Goal: Task Accomplishment & Management: Use online tool/utility

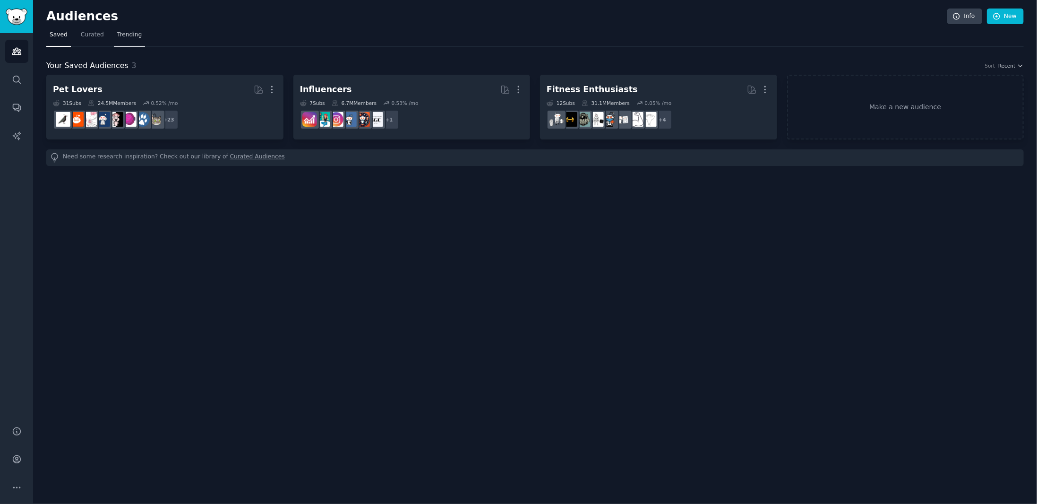
click at [114, 40] on link "Trending" at bounding box center [129, 36] width 31 height 19
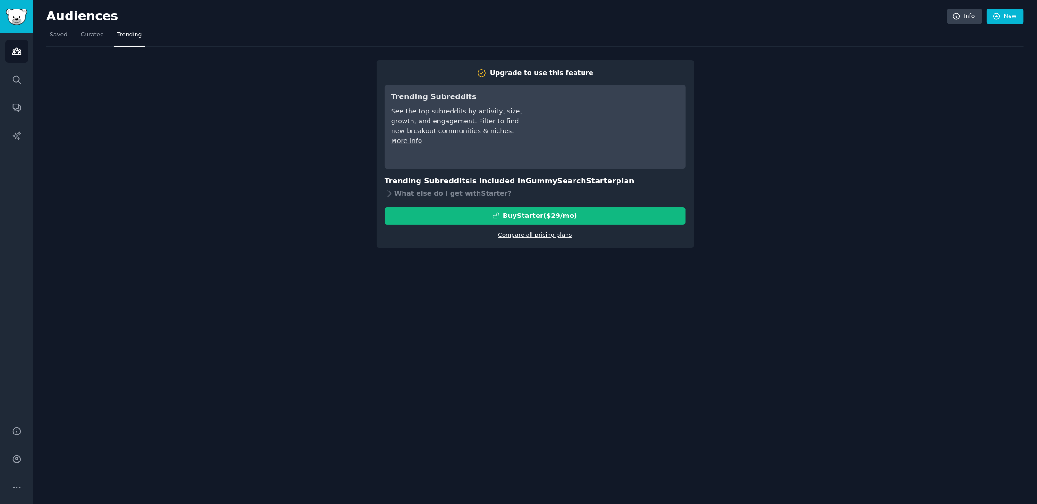
click at [551, 235] on link "Compare all pricing plans" at bounding box center [535, 235] width 74 height 7
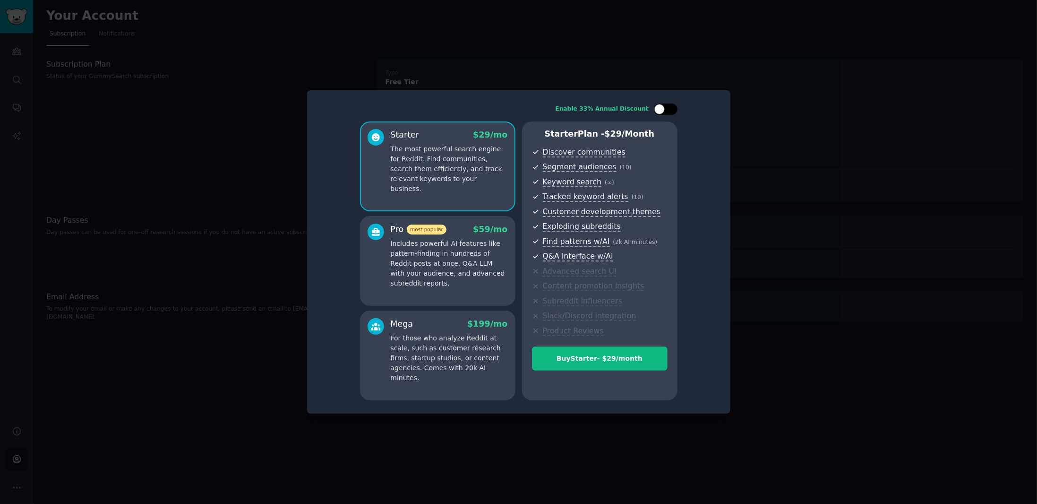
click at [675, 103] on div "Enable 33% Annual Discount Starter $ 29 /mo The most powerful search engine for…" at bounding box center [519, 252] width 410 height 310
click at [669, 107] on div at bounding box center [670, 109] width 5 height 5
click at [667, 110] on div at bounding box center [672, 109] width 10 height 10
checkbox input "false"
click at [807, 289] on div at bounding box center [518, 252] width 1037 height 504
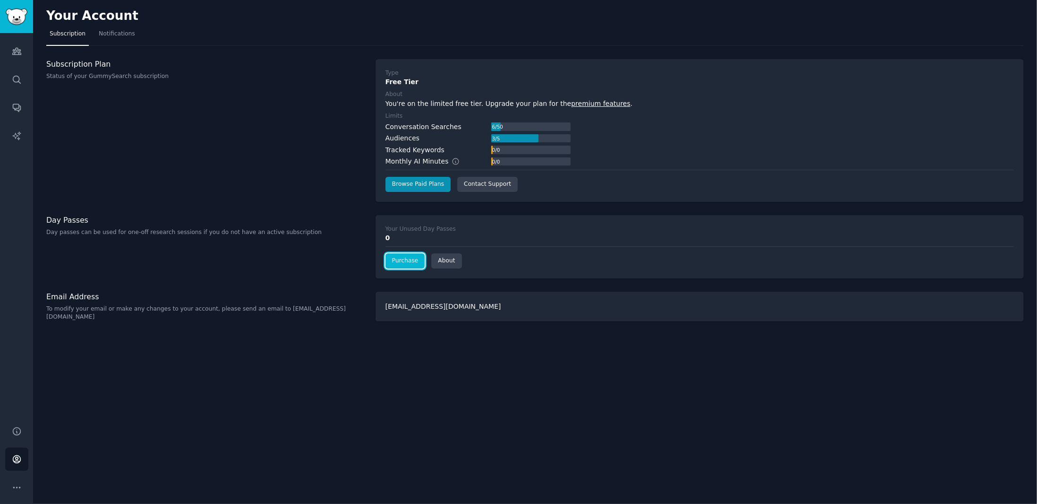
click at [408, 261] on link "Purchase" at bounding box center [406, 260] width 40 height 15
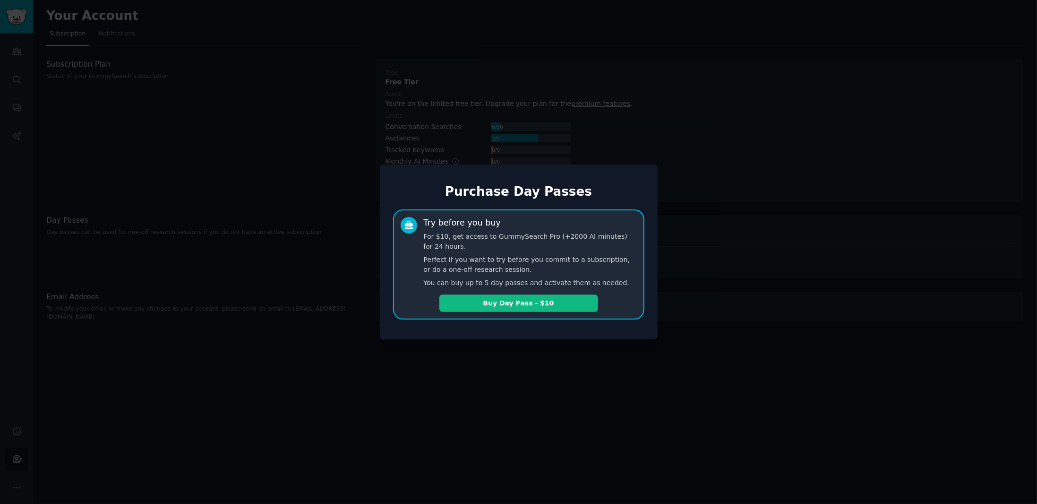
click at [316, 189] on div at bounding box center [518, 252] width 1037 height 504
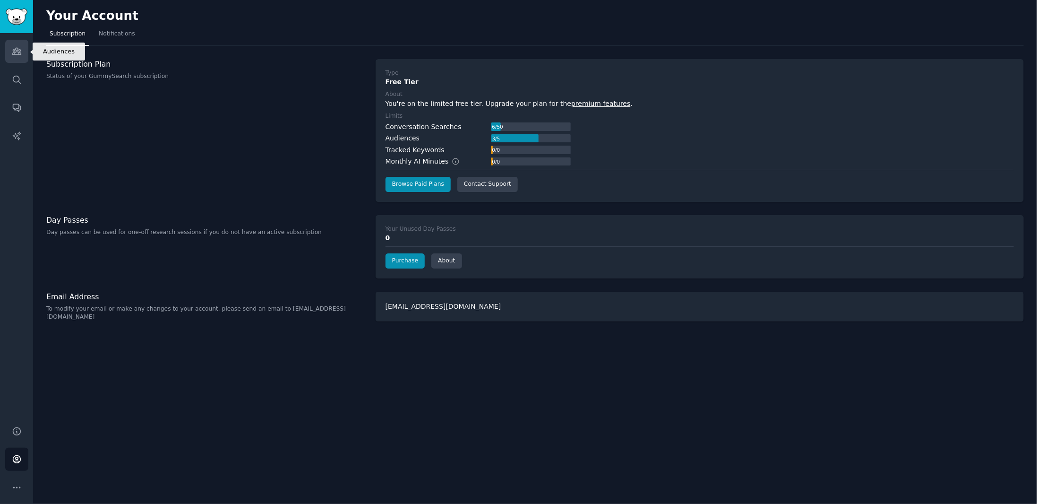
click at [19, 58] on link "Audiences" at bounding box center [16, 51] width 23 height 23
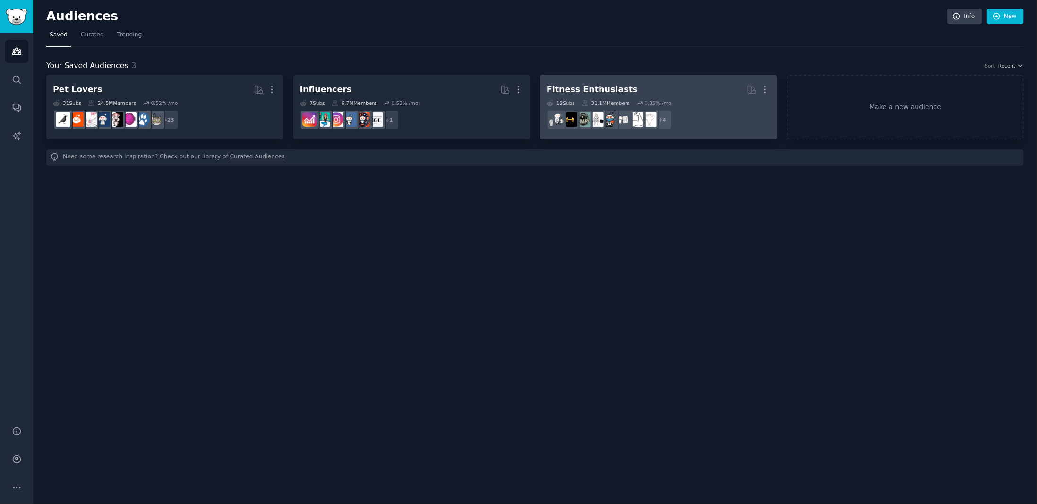
click at [632, 94] on h2 "Fitness Enthusiasts More" at bounding box center [659, 89] width 224 height 17
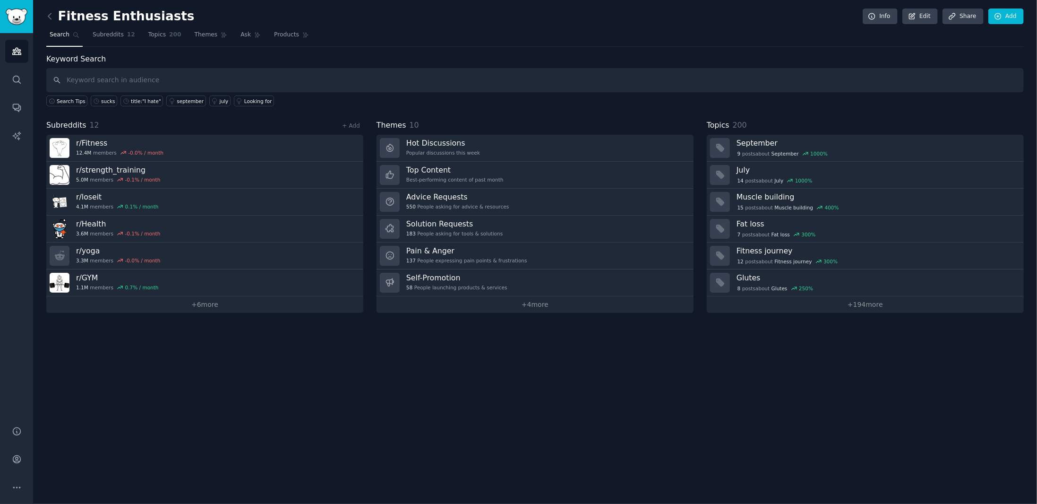
click at [157, 83] on input "text" at bounding box center [535, 80] width 978 height 24
click at [101, 103] on div "sucks" at bounding box center [108, 101] width 14 height 7
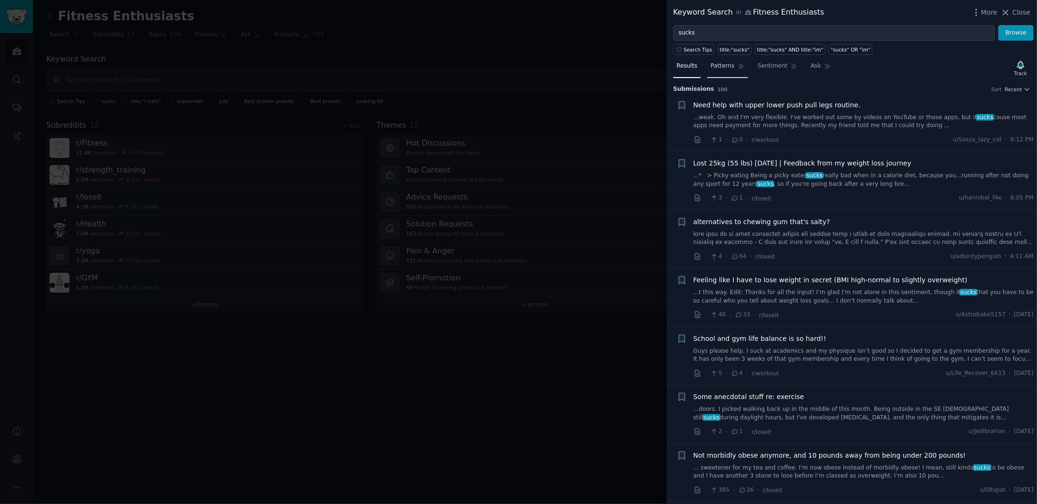
drag, startPoint x: 733, startPoint y: 69, endPoint x: 709, endPoint y: 75, distance: 24.9
click at [733, 69] on link "Patterns" at bounding box center [727, 68] width 40 height 19
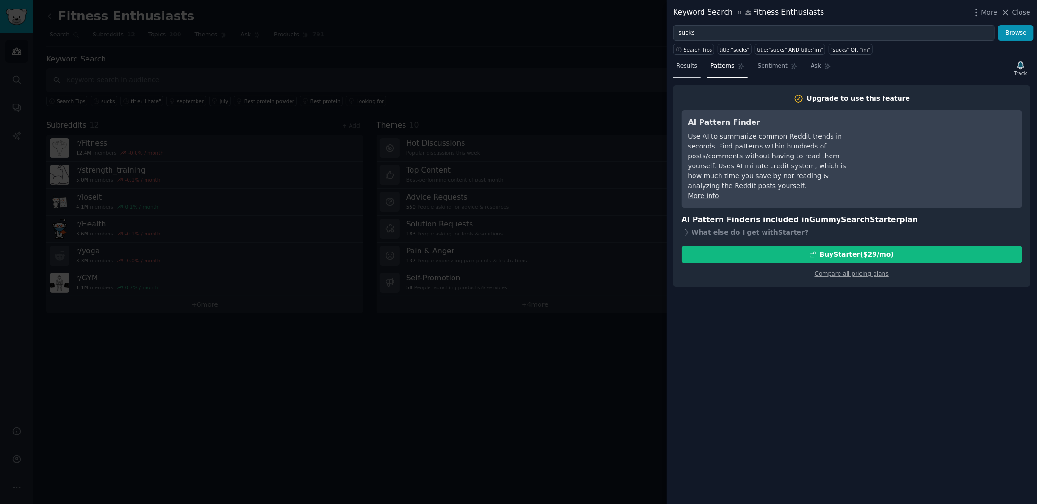
click at [696, 72] on link "Results" at bounding box center [686, 68] width 27 height 19
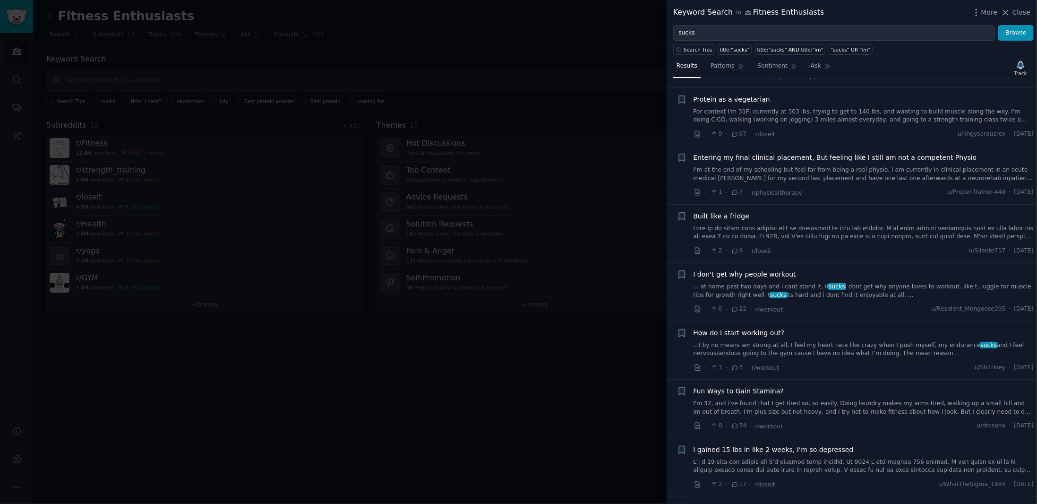
scroll to position [520, 0]
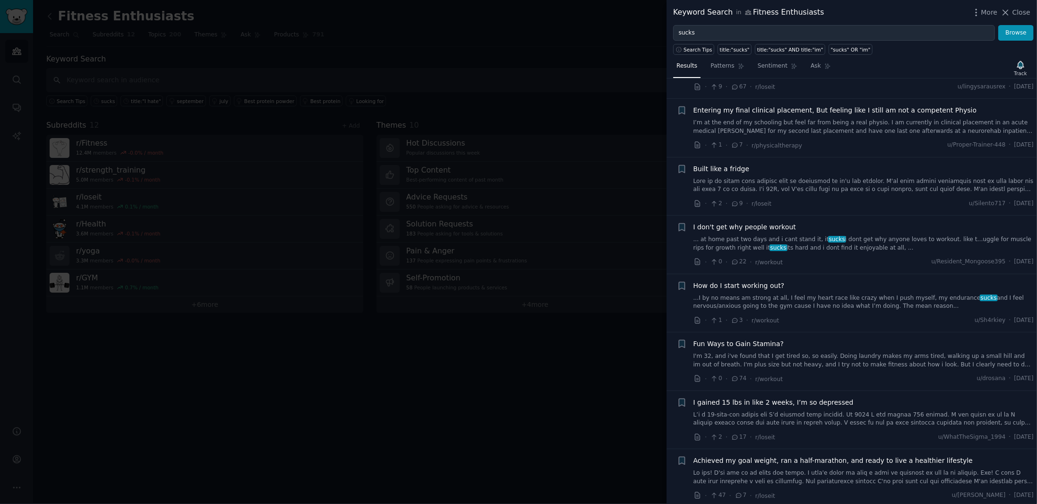
click at [437, 93] on div at bounding box center [518, 252] width 1037 height 504
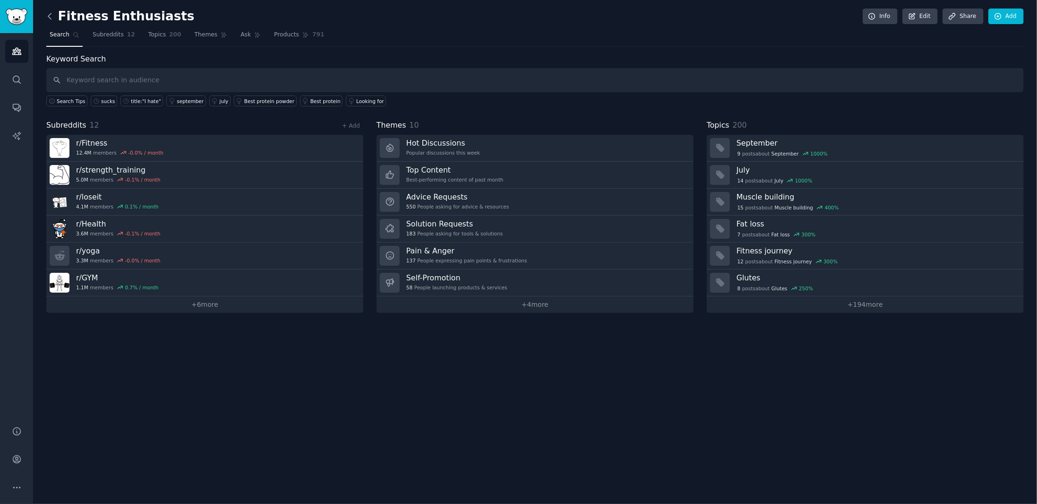
click at [51, 15] on icon at bounding box center [50, 16] width 10 height 10
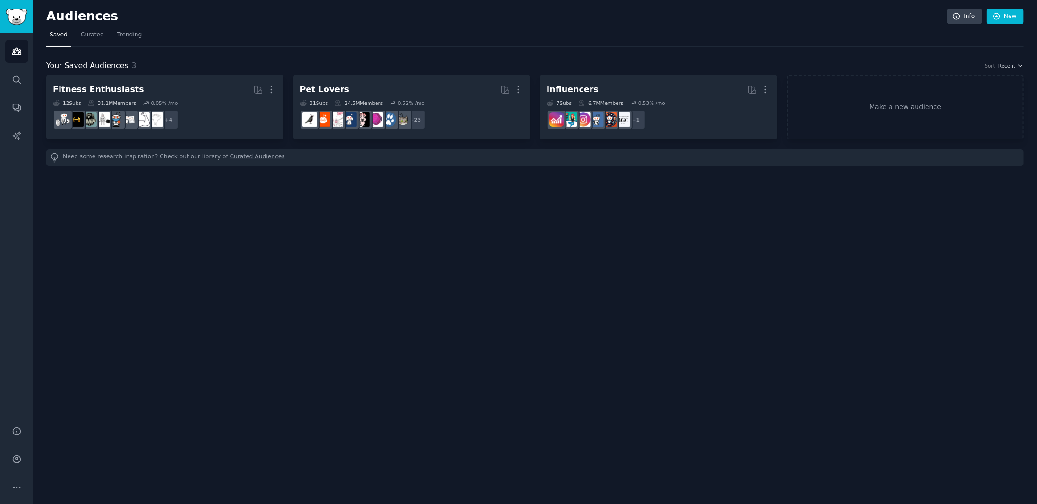
click at [74, 32] on nav "Saved Curated Trending" at bounding box center [535, 36] width 978 height 19
click at [95, 36] on span "Curated" at bounding box center [92, 35] width 23 height 9
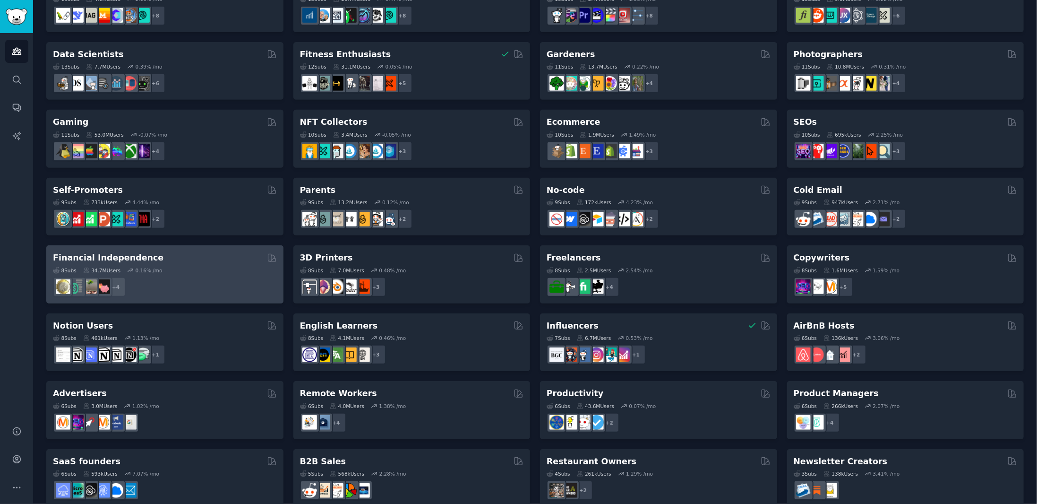
scroll to position [251, 0]
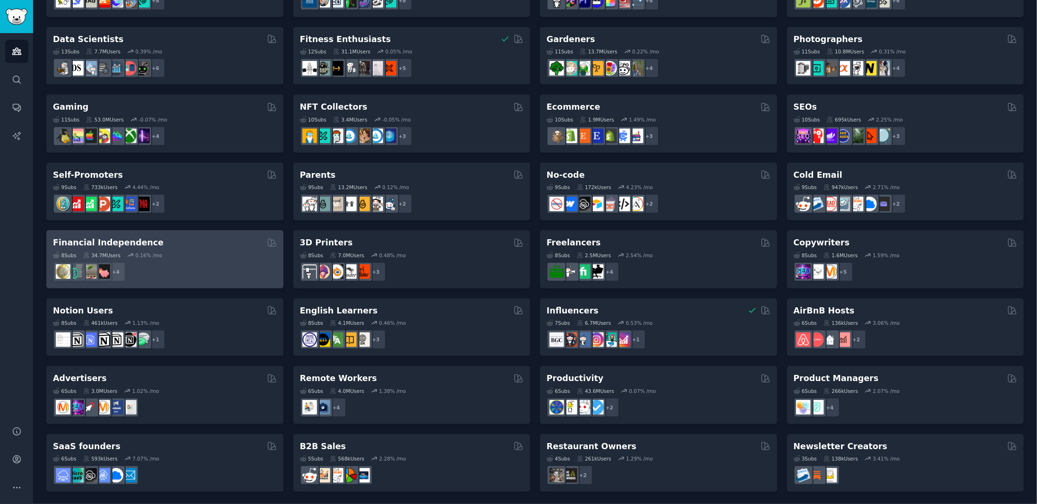
click at [188, 264] on div "+ 4" at bounding box center [165, 272] width 224 height 20
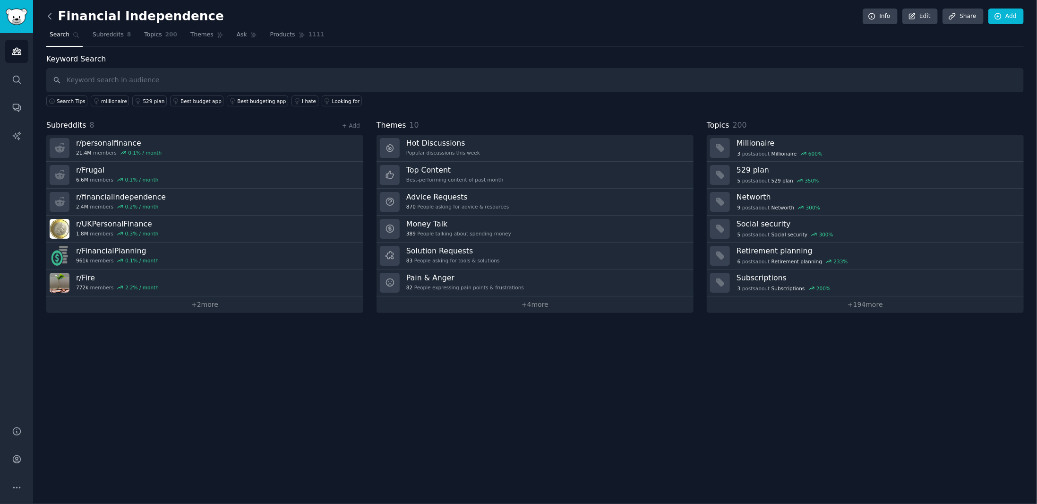
click at [47, 16] on icon at bounding box center [50, 16] width 10 height 10
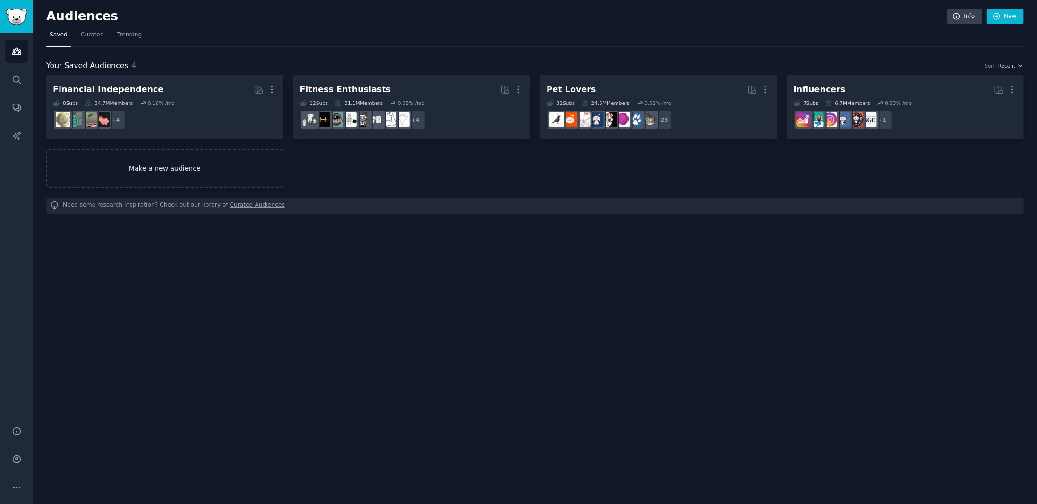
click at [161, 171] on link "Make a new audience" at bounding box center [164, 168] width 237 height 38
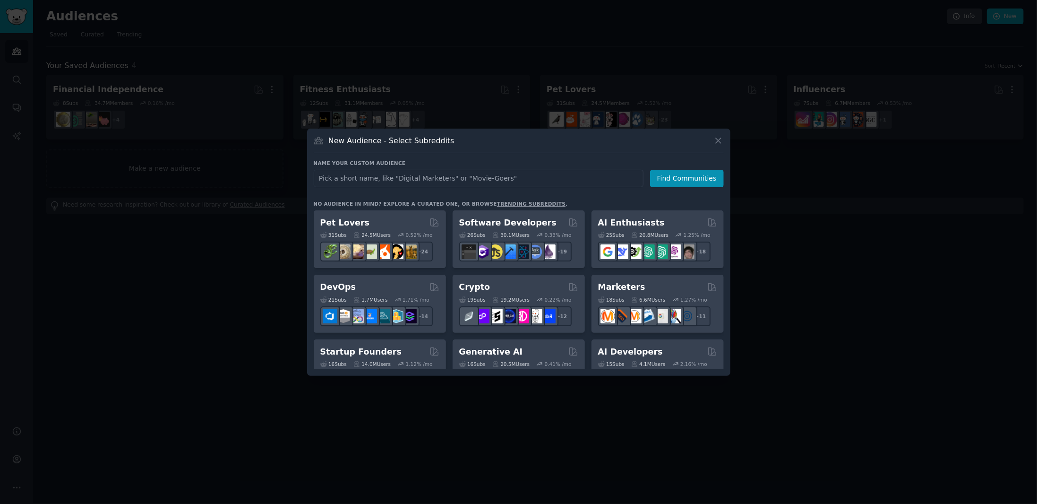
click at [407, 177] on input "text" at bounding box center [479, 178] width 330 height 17
type input "finance"
click at [661, 173] on button "Find Communities" at bounding box center [687, 178] width 74 height 17
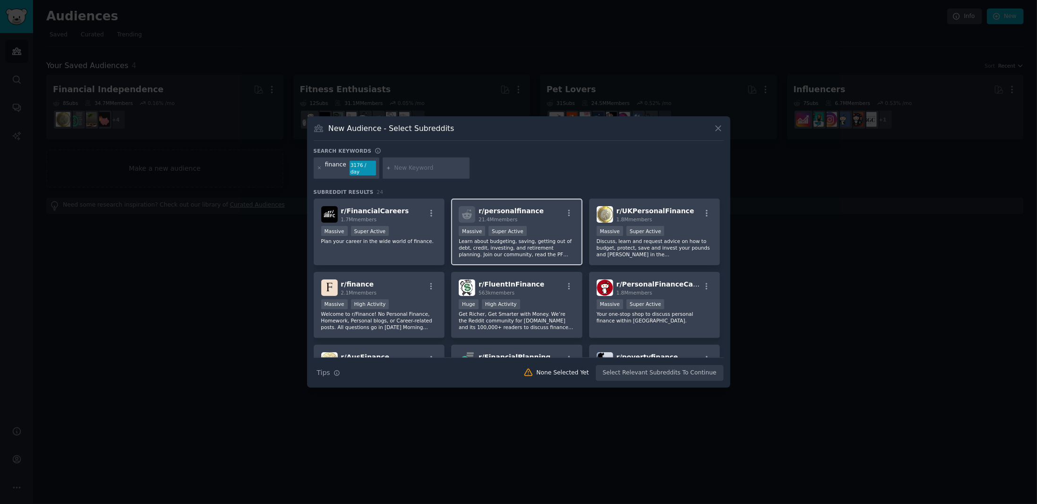
click at [537, 215] on div "r/ personalfinance 21.4M members" at bounding box center [517, 214] width 116 height 17
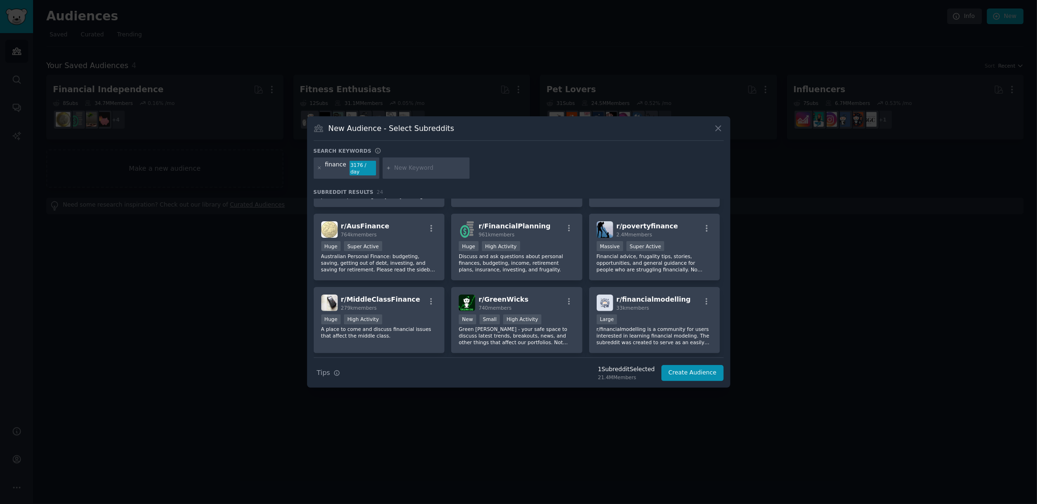
scroll to position [142, 0]
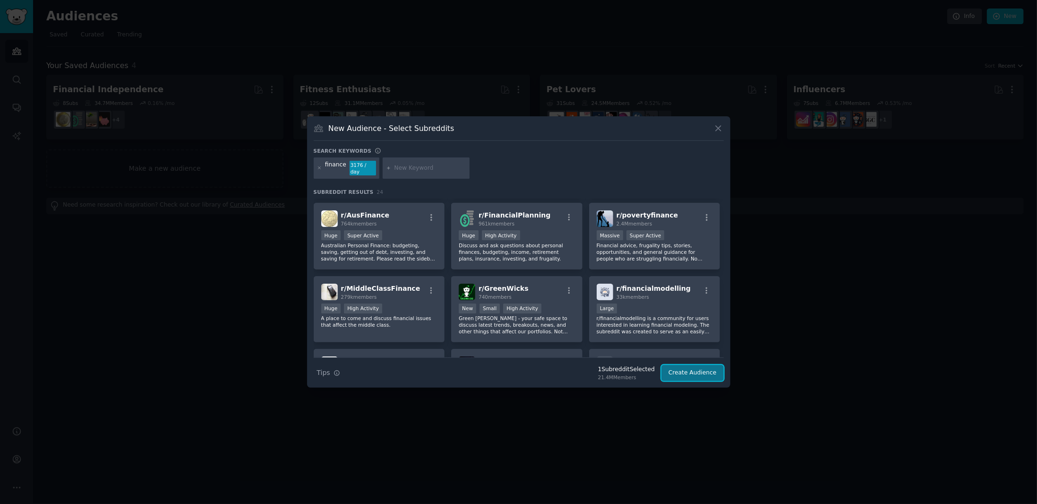
click at [702, 368] on button "Create Audience" at bounding box center [692, 373] width 62 height 16
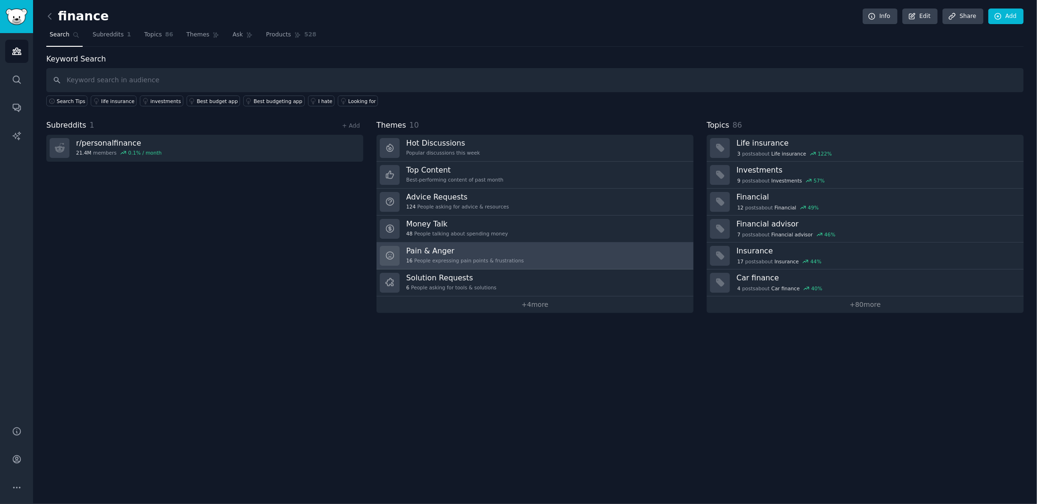
click at [477, 246] on h3 "Pain & Anger" at bounding box center [465, 251] width 118 height 10
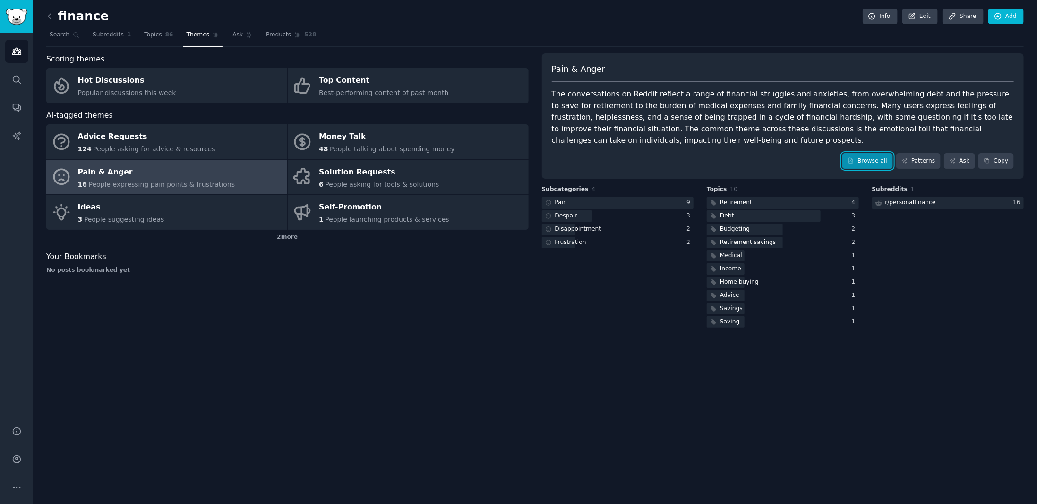
click at [864, 153] on link "Browse all" at bounding box center [867, 161] width 51 height 16
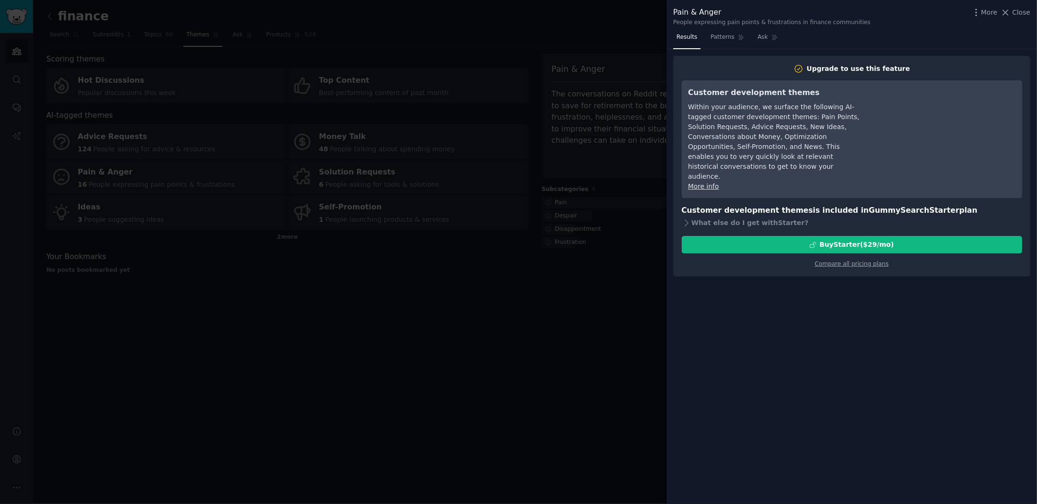
click at [519, 300] on div at bounding box center [518, 252] width 1037 height 504
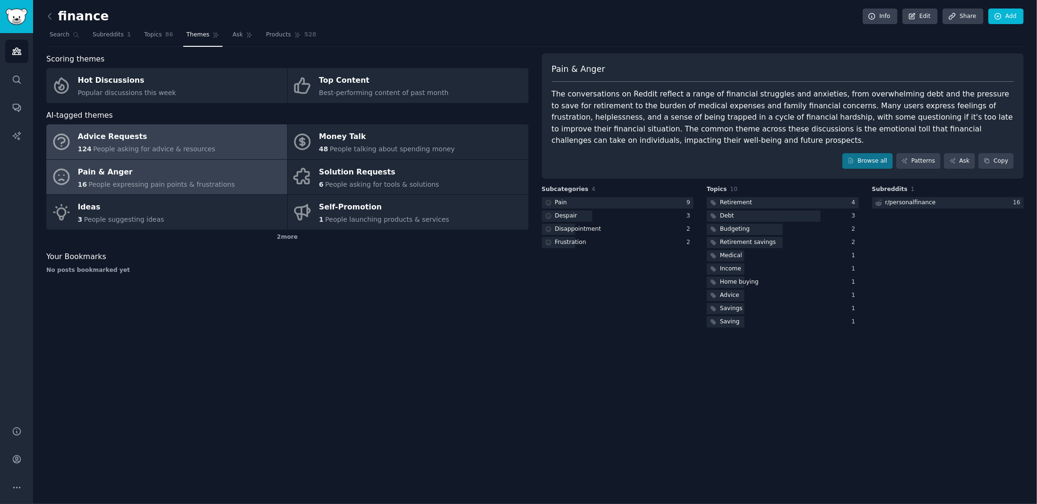
click at [161, 149] on span "People asking for advice & resources" at bounding box center [154, 149] width 122 height 8
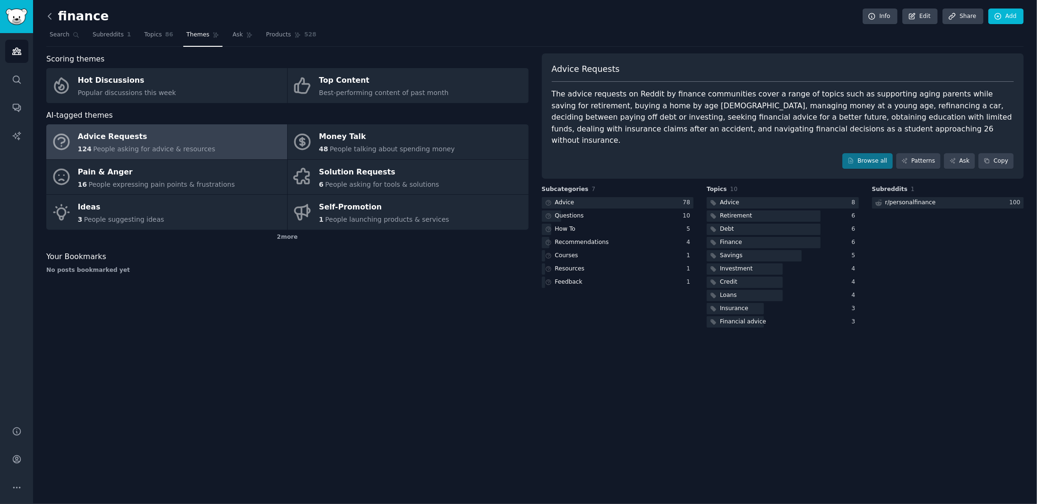
click at [53, 17] on icon at bounding box center [50, 16] width 10 height 10
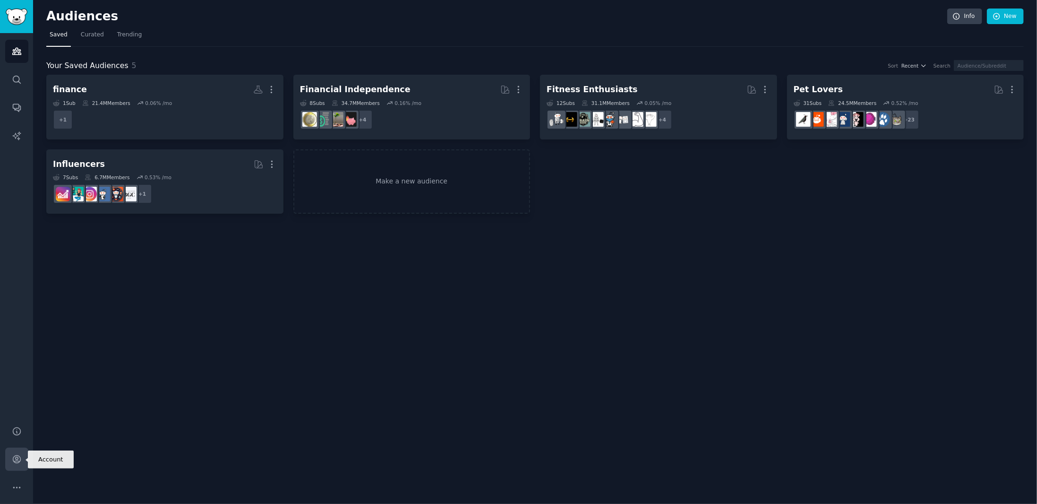
click at [17, 455] on icon "Sidebar" at bounding box center [17, 459] width 10 height 10
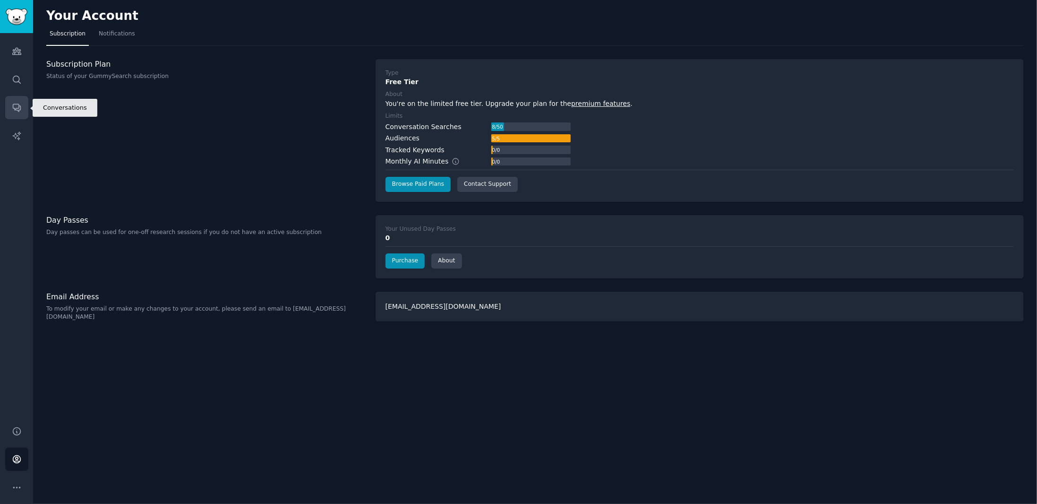
click at [17, 102] on link "Conversations" at bounding box center [16, 107] width 23 height 23
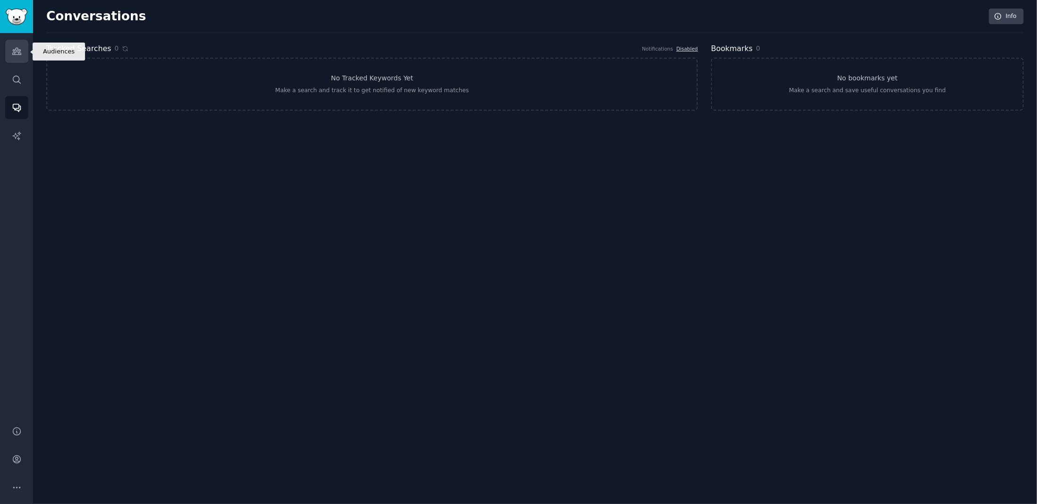
click at [20, 53] on icon "Sidebar" at bounding box center [16, 51] width 9 height 7
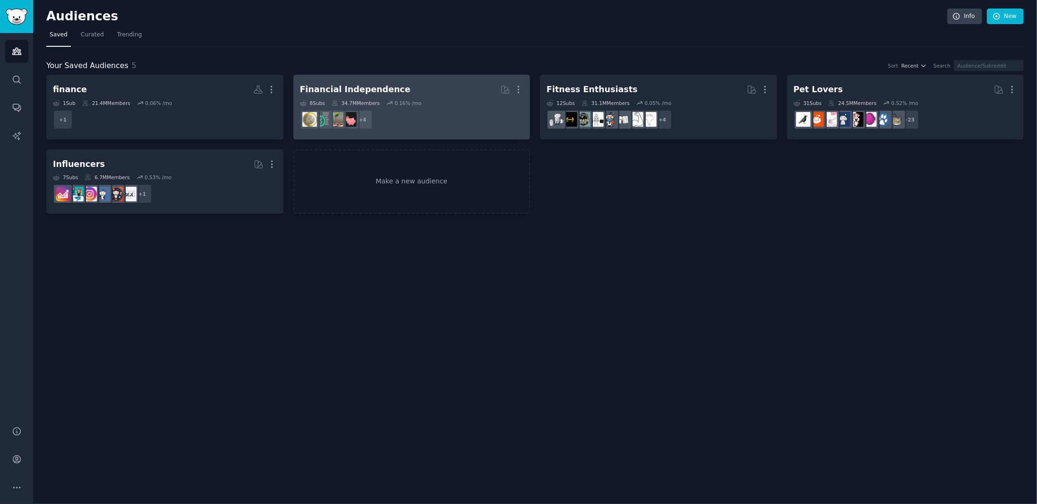
click at [407, 114] on dd "r/FIREUK, r/financialindependence, r/[PERSON_NAME], r/personalfinance + 4" at bounding box center [412, 119] width 224 height 26
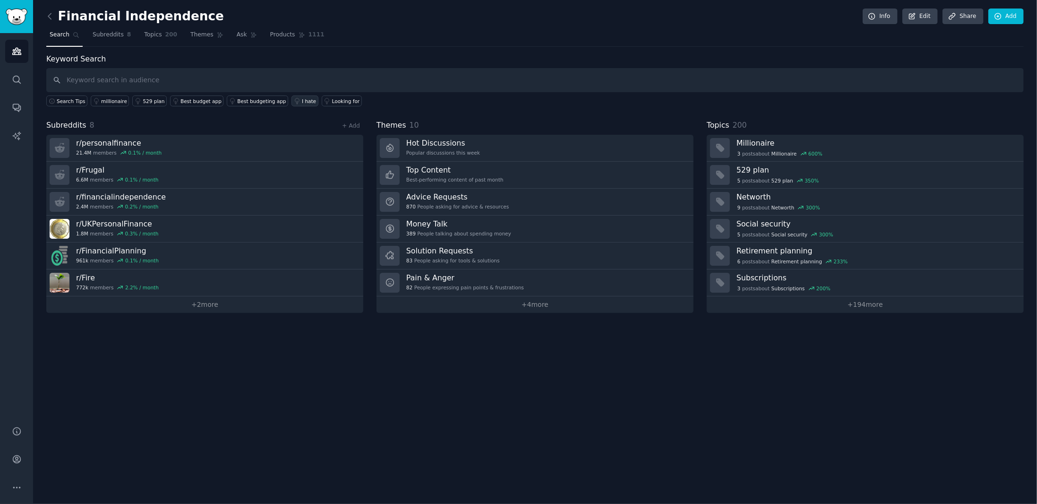
click at [292, 100] on link "I hate" at bounding box center [305, 100] width 27 height 11
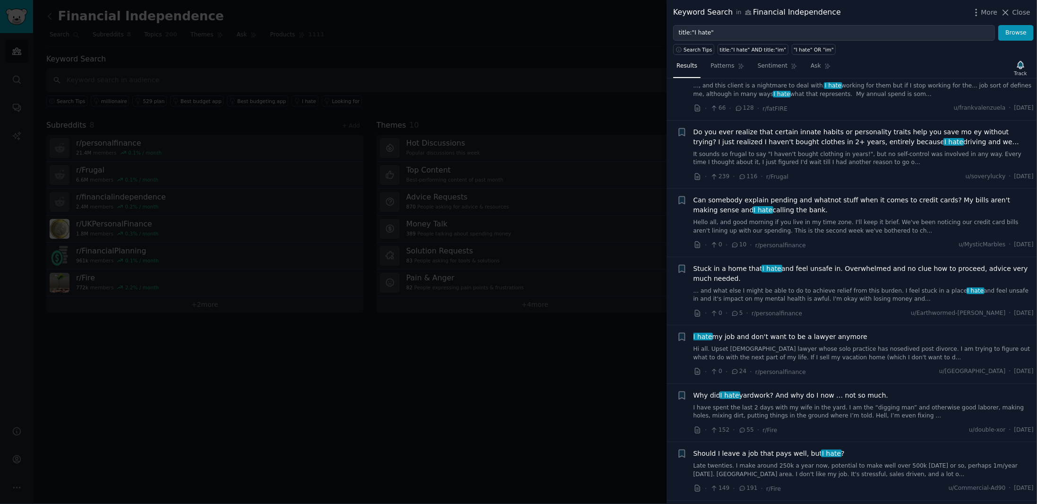
scroll to position [850, 0]
